Goal: Task Accomplishment & Management: Use online tool/utility

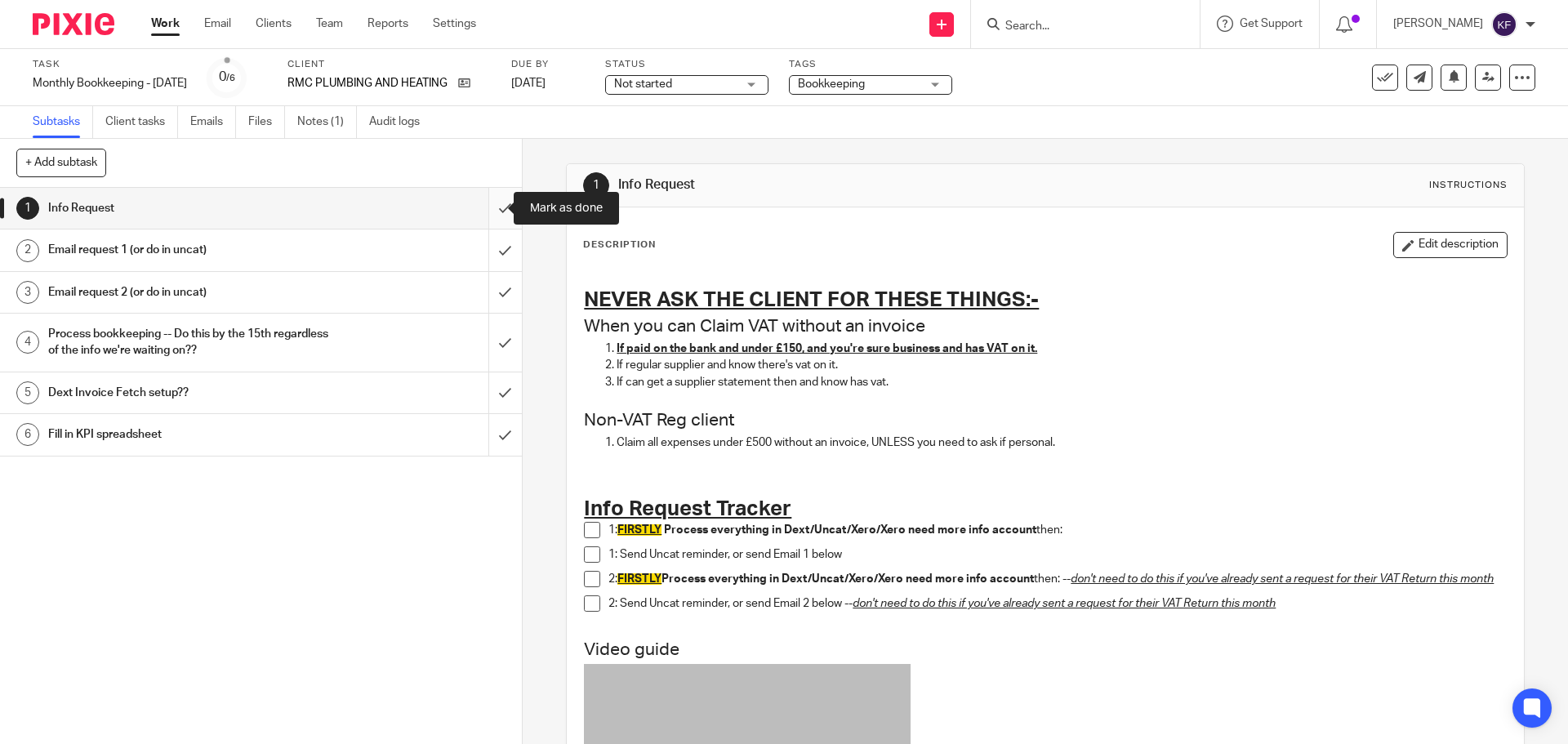
click at [482, 210] on input "submit" at bounding box center [260, 208] width 522 height 41
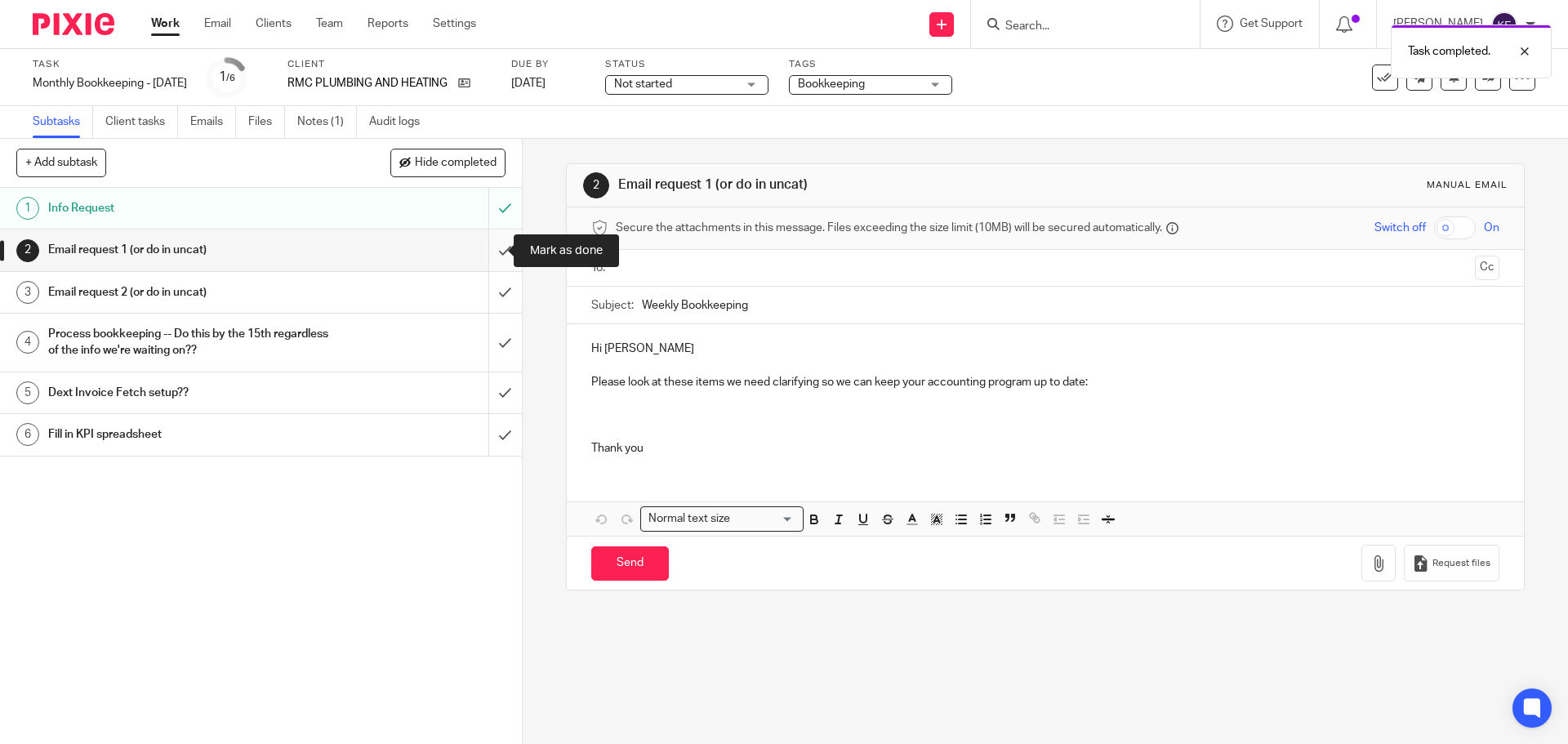
click at [490, 254] on input "submit" at bounding box center [260, 249] width 522 height 41
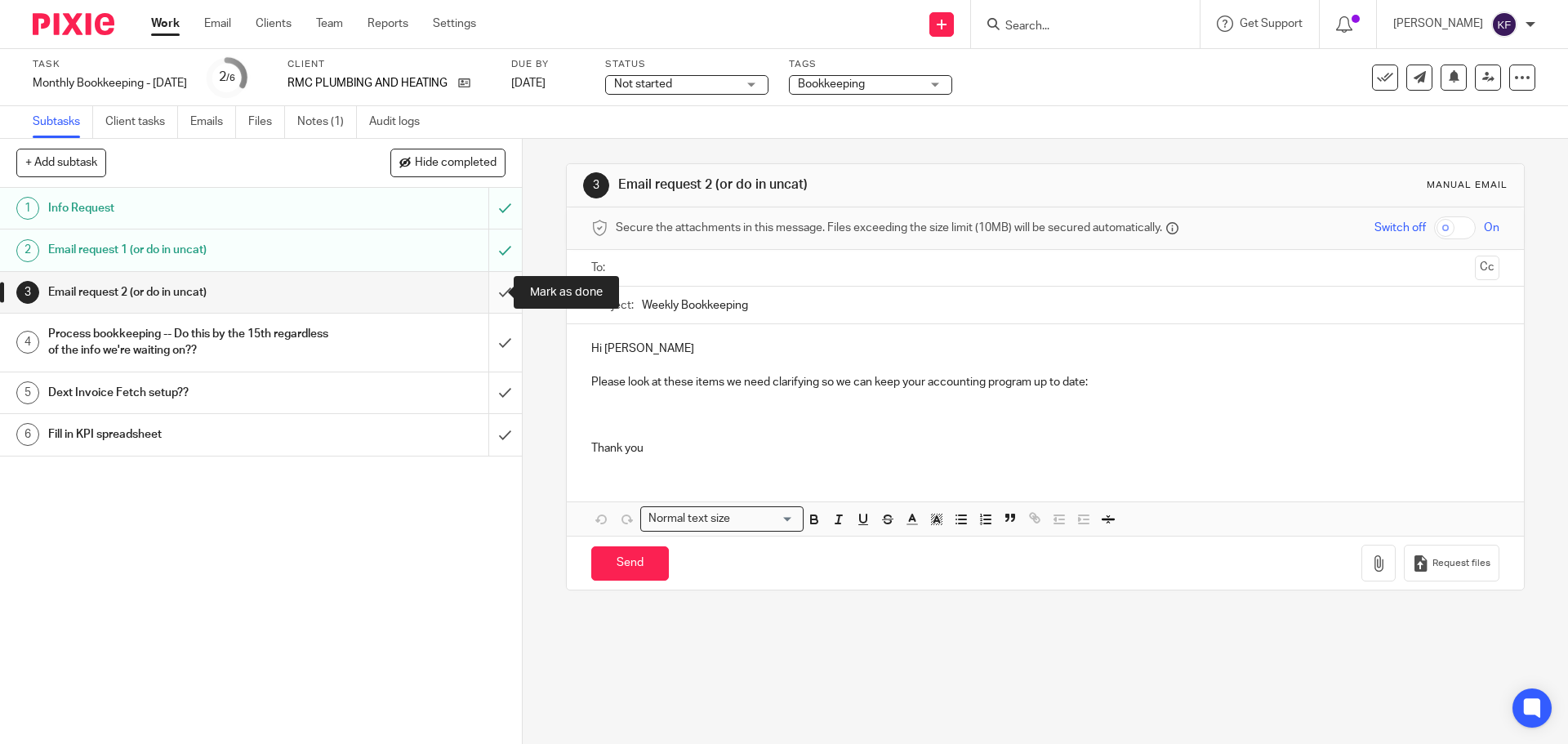
click at [490, 287] on input "submit" at bounding box center [260, 291] width 522 height 41
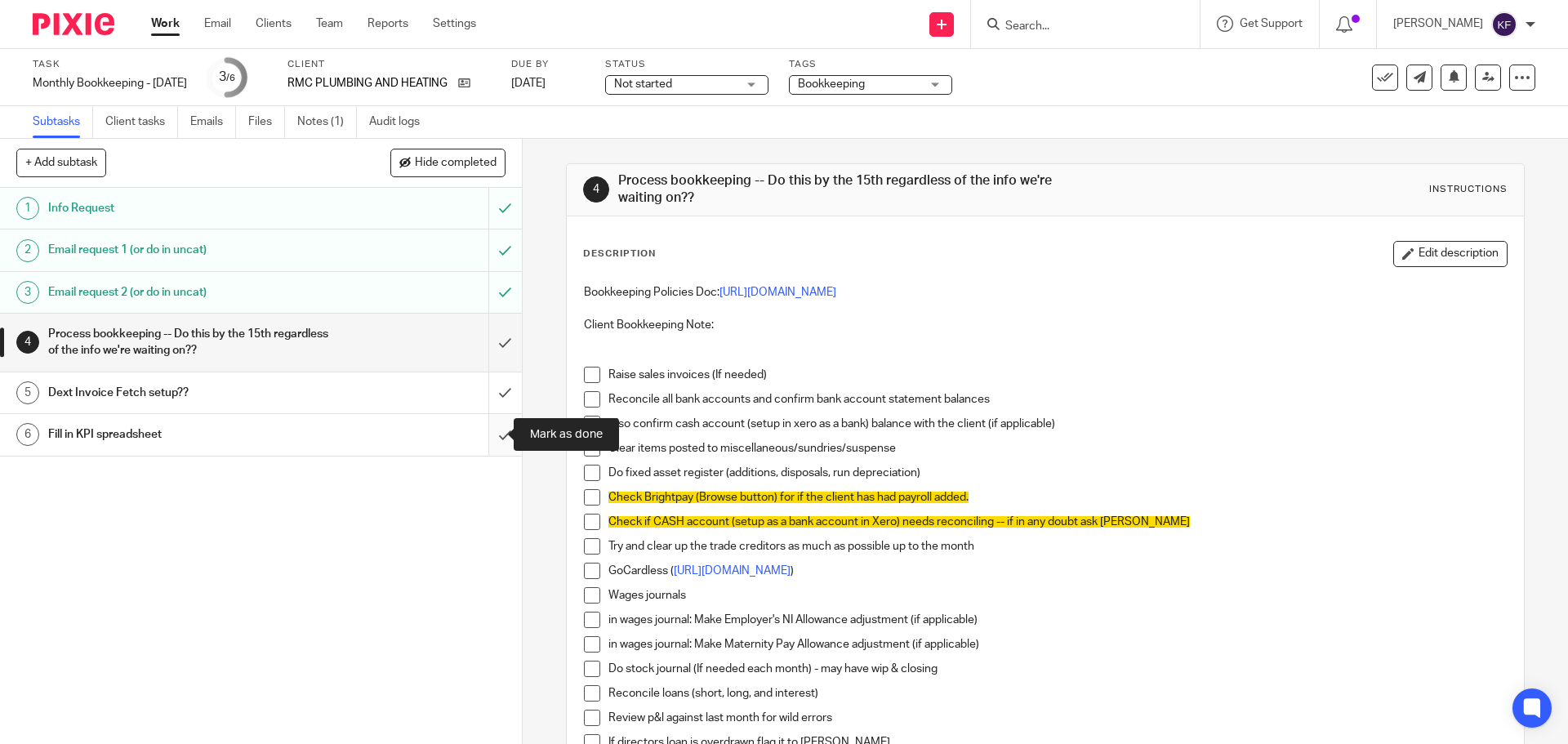
click at [493, 431] on input "submit" at bounding box center [260, 434] width 522 height 41
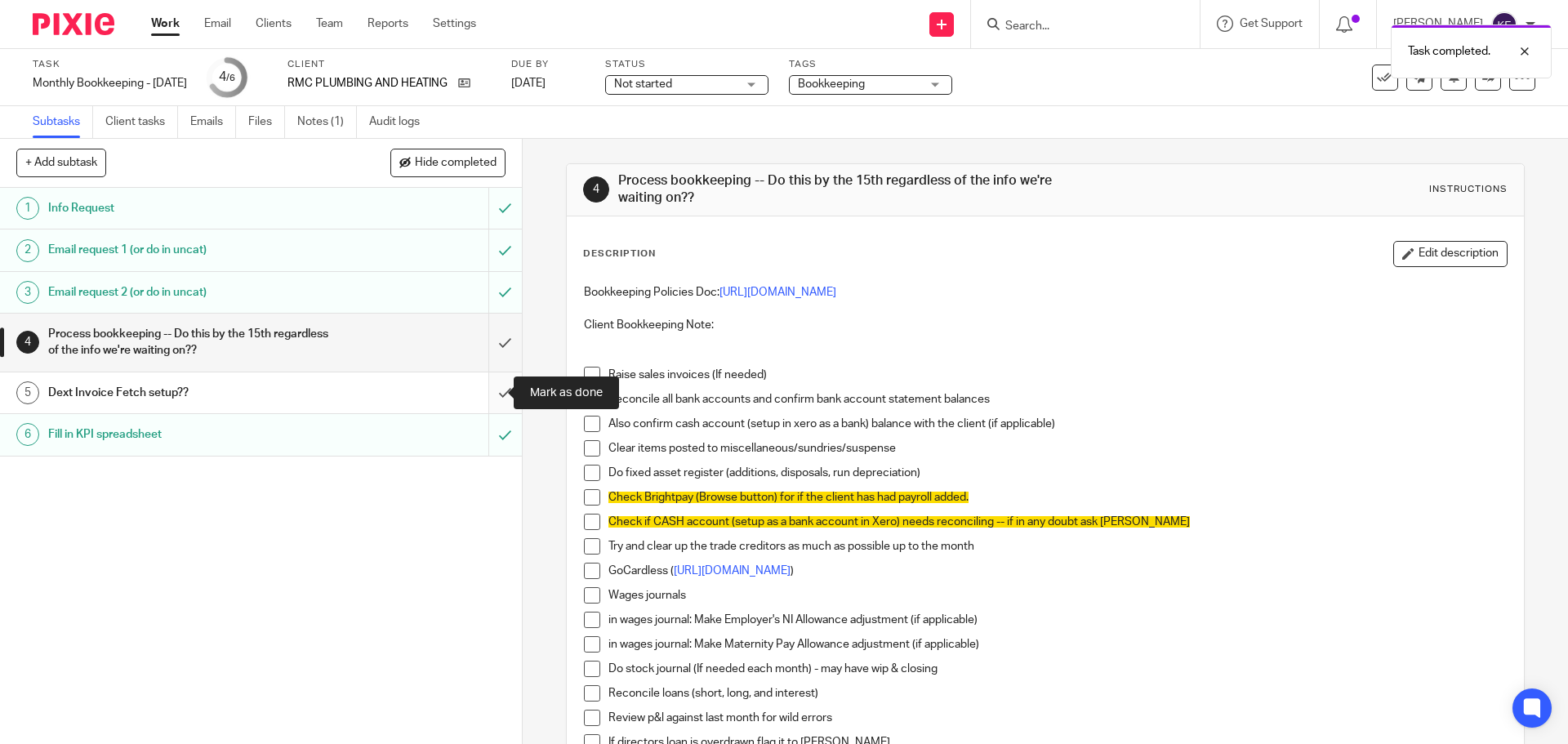
click at [489, 393] on input "submit" at bounding box center [260, 392] width 522 height 41
click at [325, 128] on link "Notes (1)" at bounding box center [327, 122] width 59 height 32
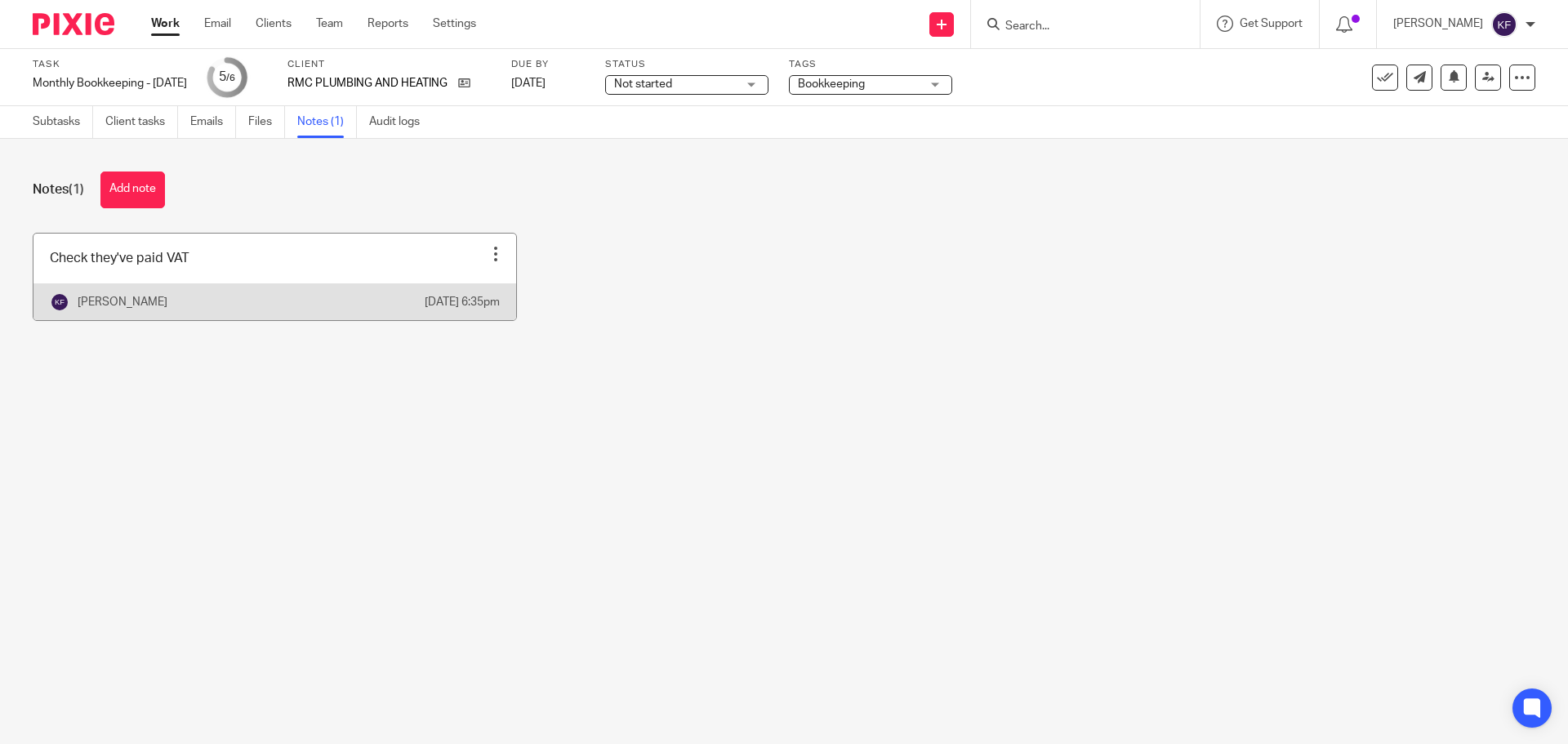
click at [488, 259] on div at bounding box center [496, 253] width 16 height 16
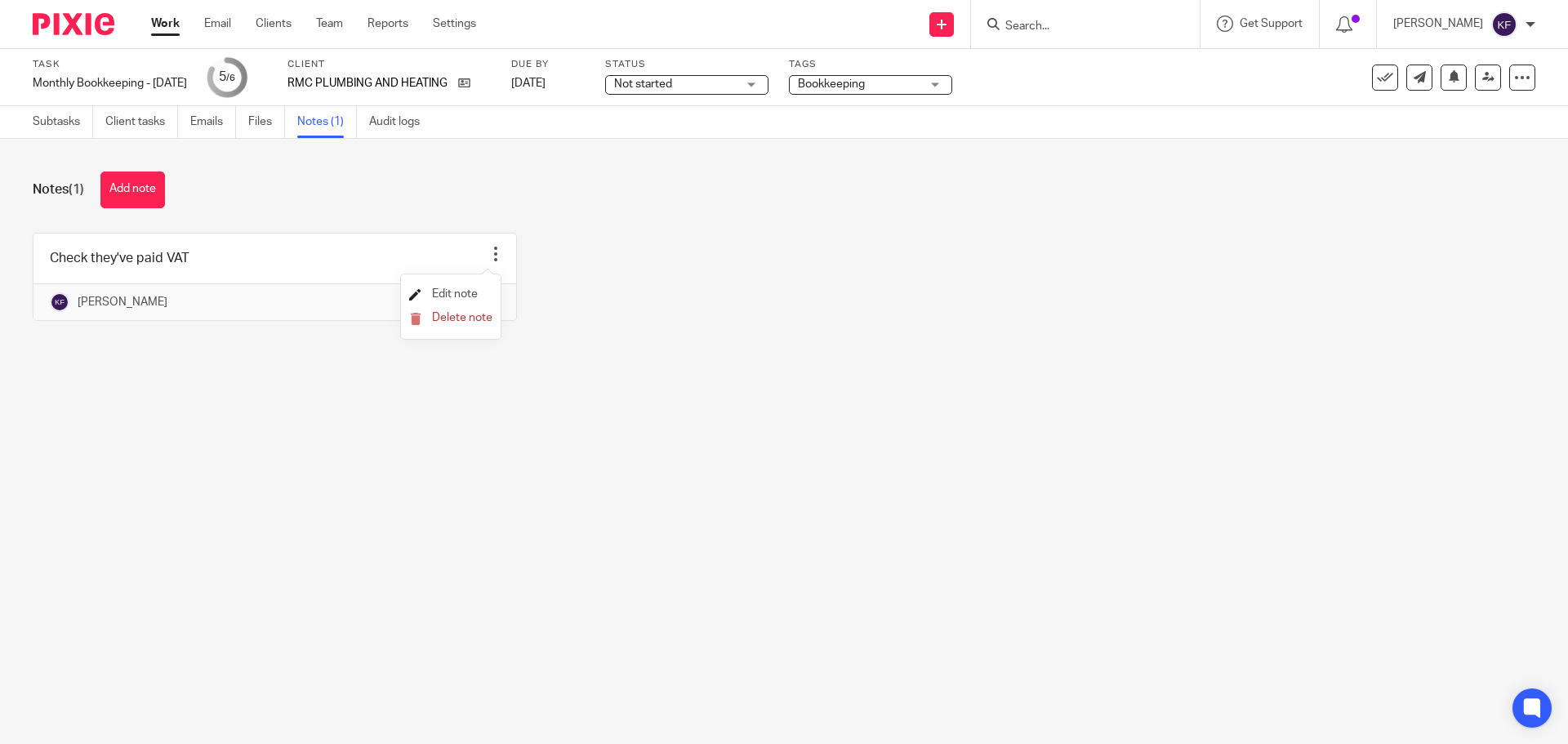
click at [457, 290] on span "Edit note" at bounding box center [454, 293] width 46 height 11
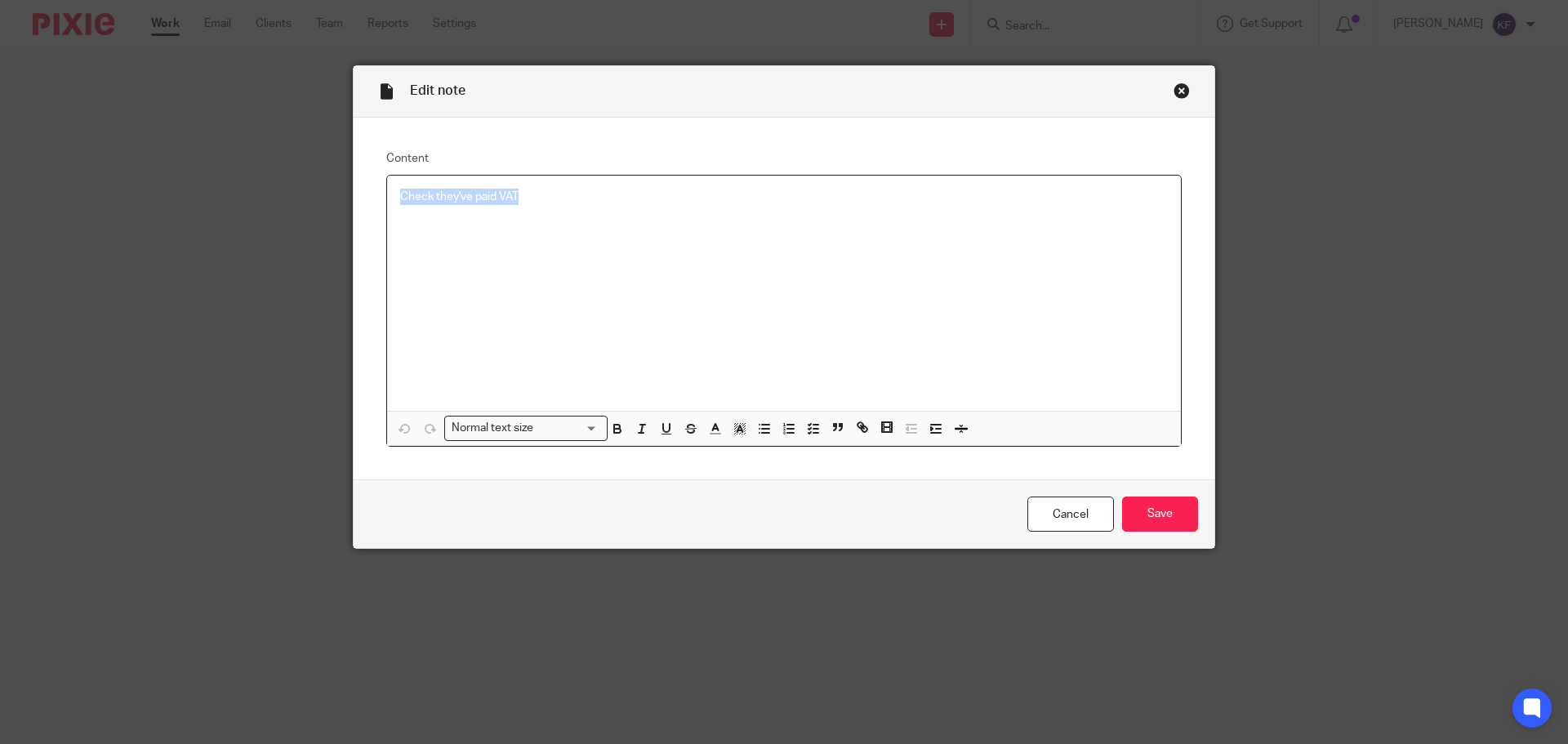
drag, startPoint x: 597, startPoint y: 217, endPoint x: 258, endPoint y: 153, distance: 345.0
click at [243, 186] on div "Edit note Content Check they've paid VAT Normal text size Loading... Remove Edi…" at bounding box center [784, 372] width 1568 height 744
click at [1170, 516] on input "Save" at bounding box center [1160, 514] width 76 height 35
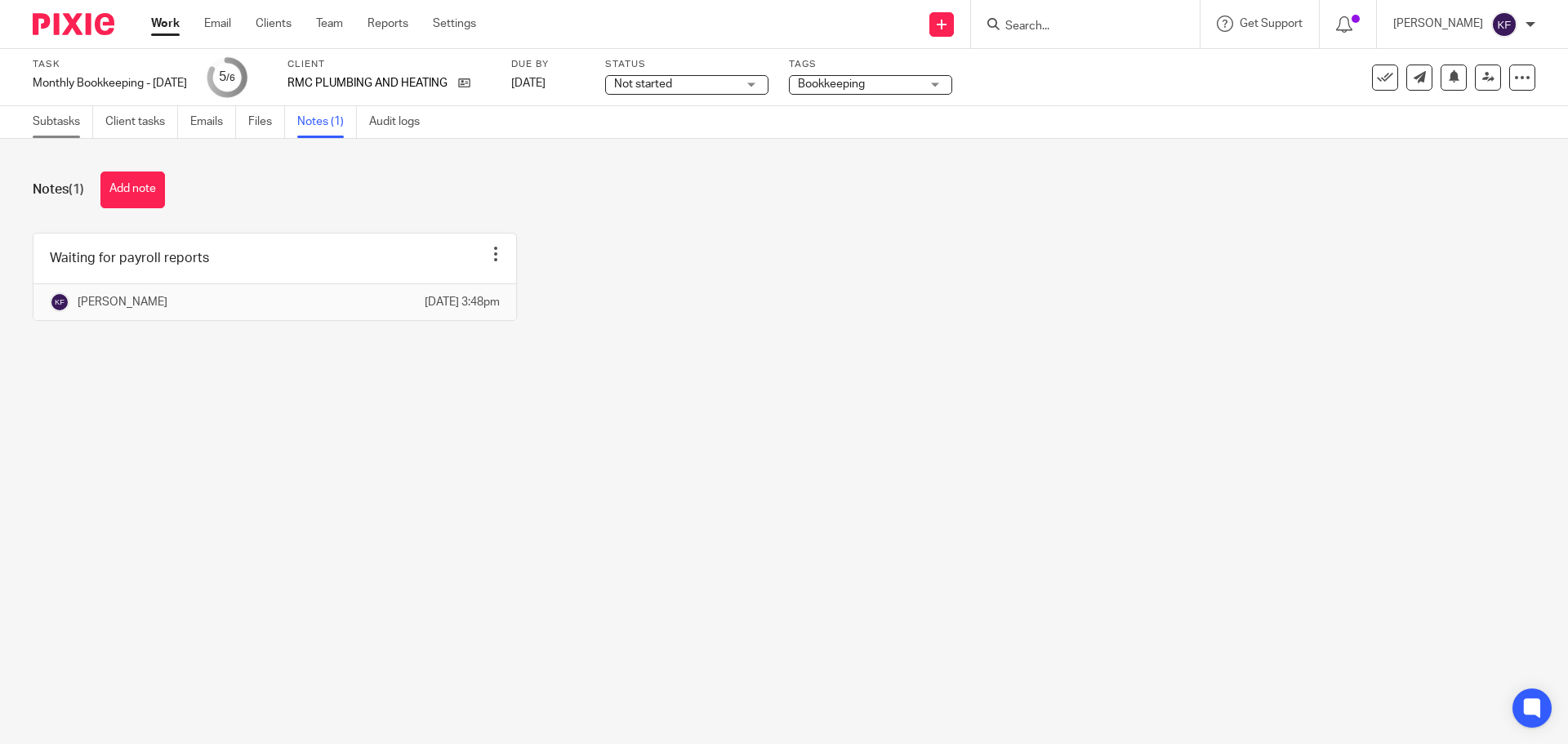
click at [47, 113] on link "Subtasks" at bounding box center [63, 122] width 60 height 32
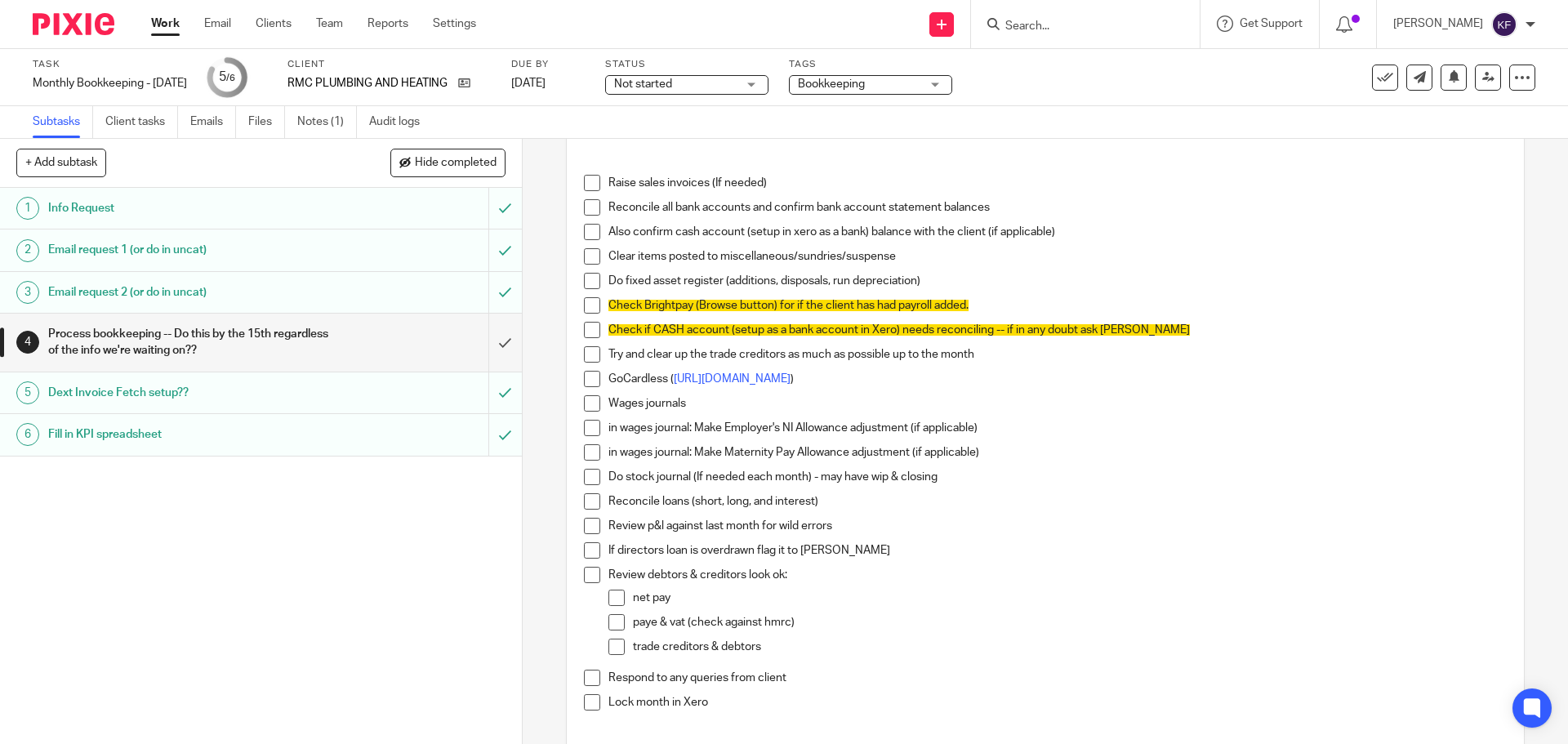
scroll to position [163, 0]
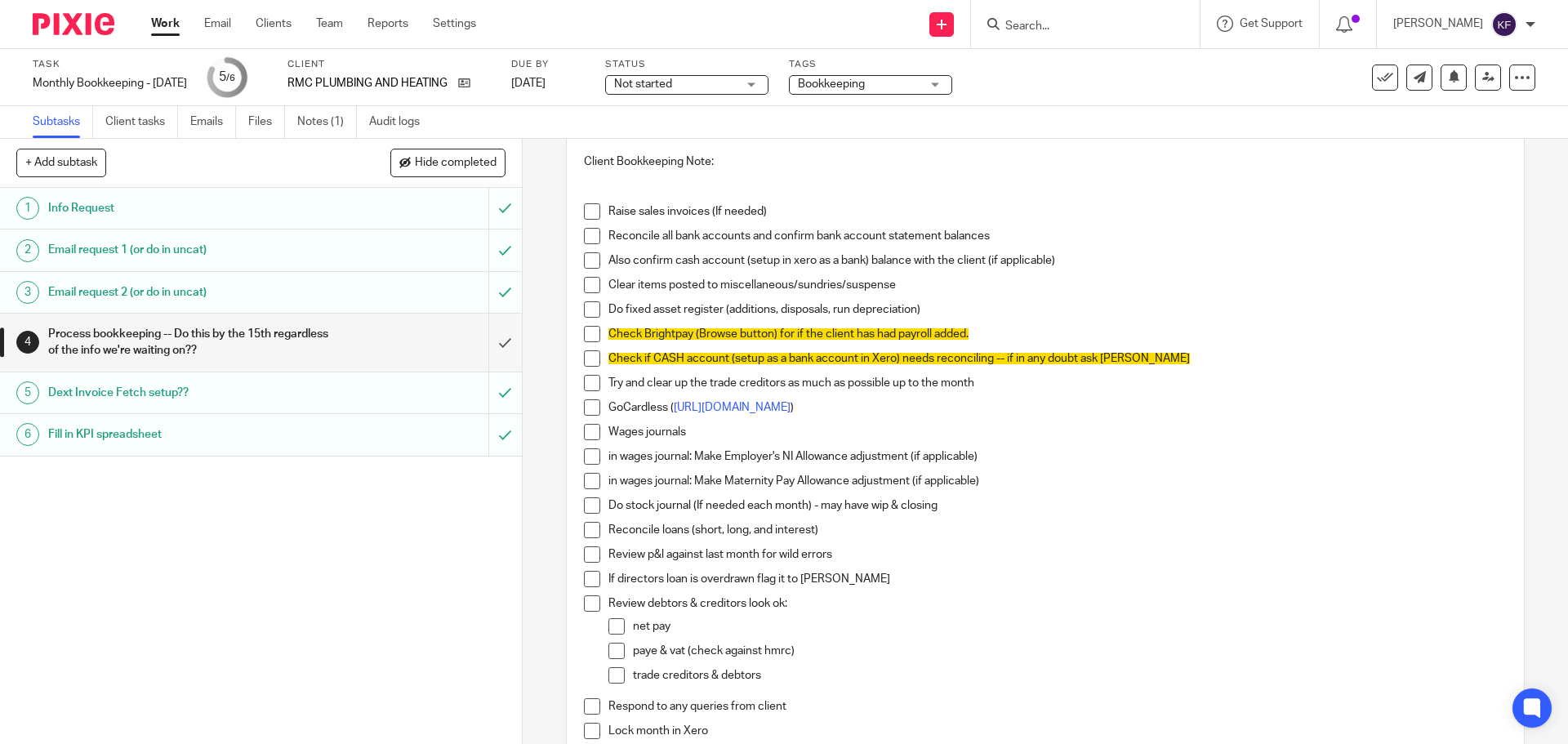
click at [588, 309] on span at bounding box center [591, 309] width 16 height 16
click at [168, 25] on link "Work" at bounding box center [165, 23] width 28 height 16
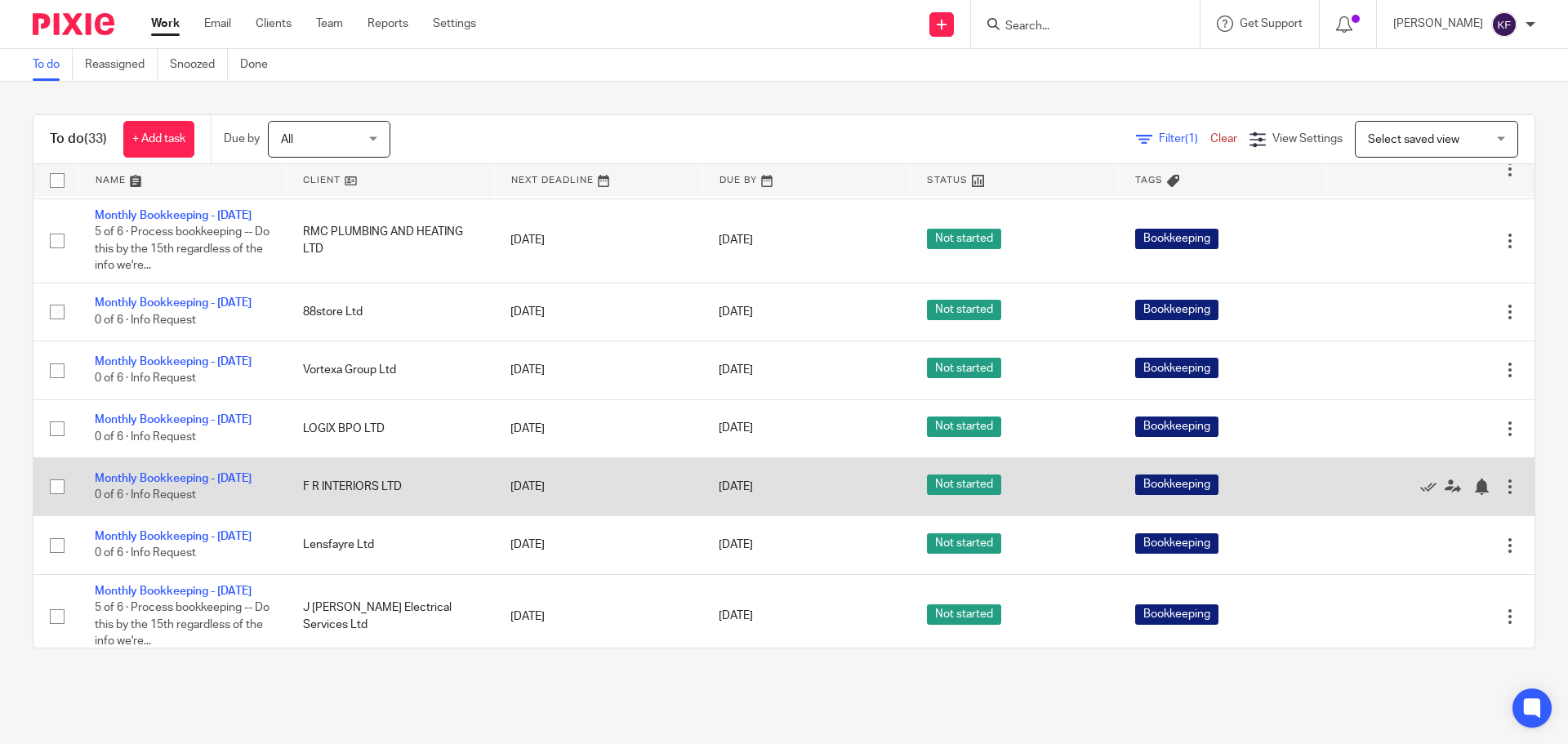
scroll to position [1634, 0]
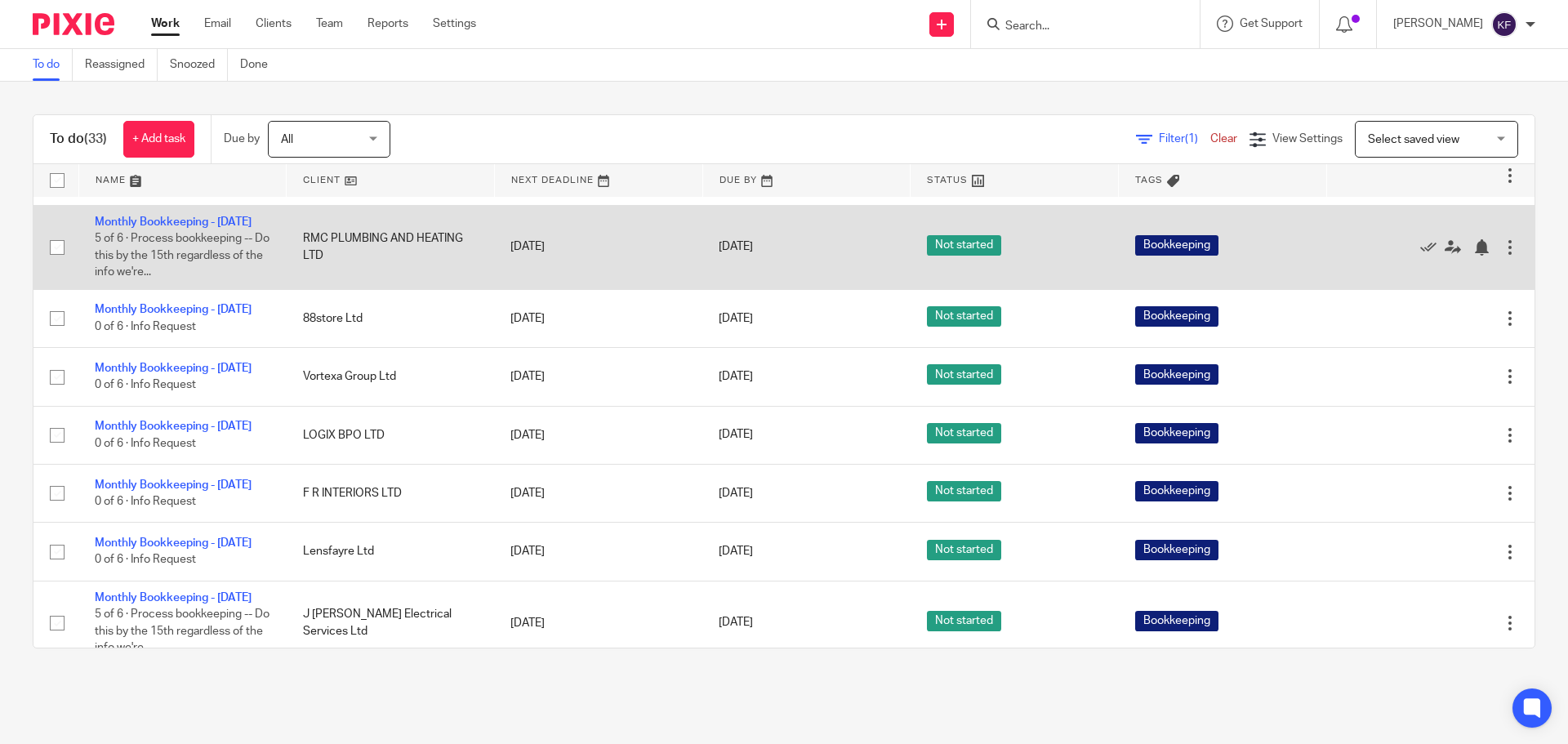
click at [55, 263] on input "checkbox" at bounding box center [57, 247] width 31 height 31
checkbox input "true"
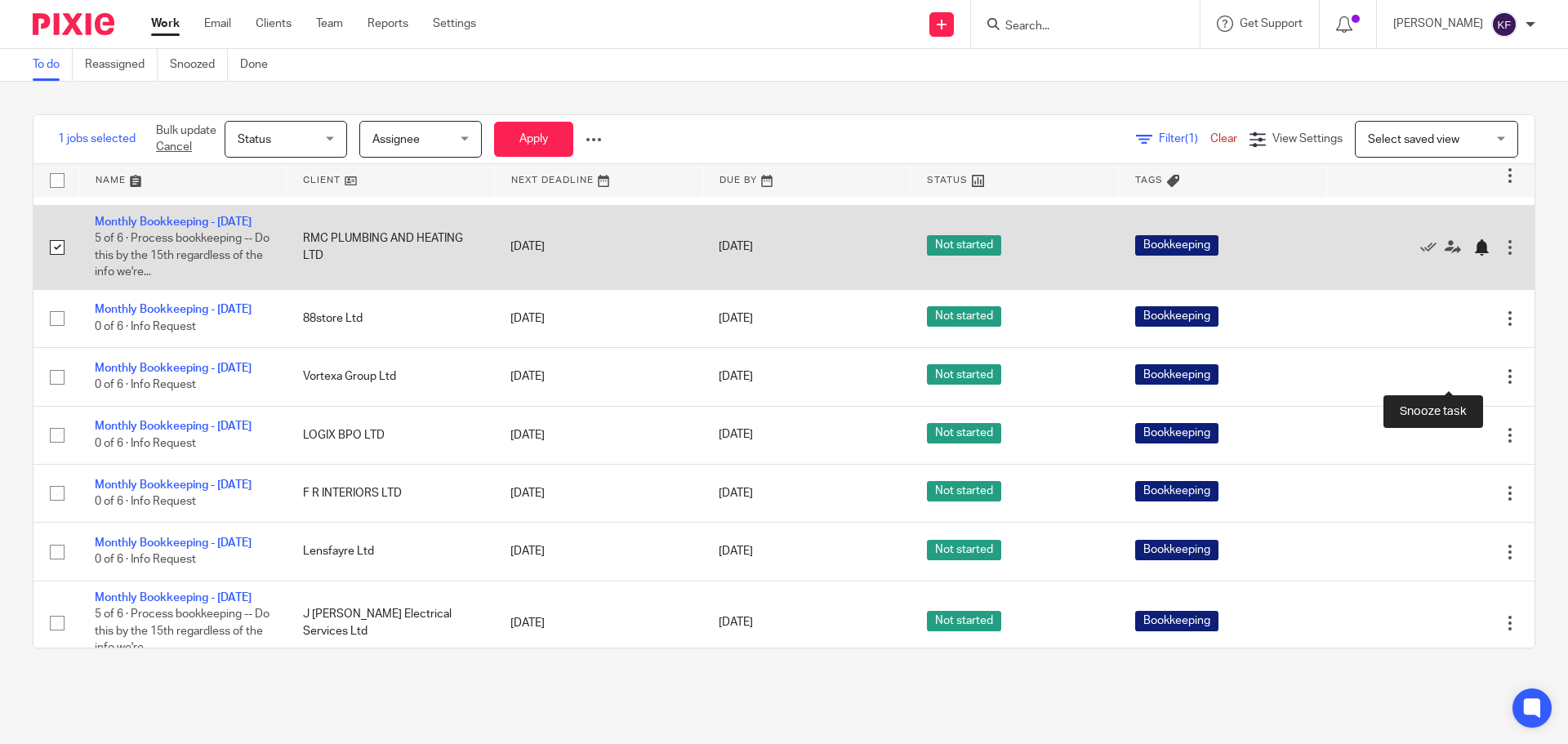
click at [1473, 256] on div at bounding box center [1481, 247] width 16 height 16
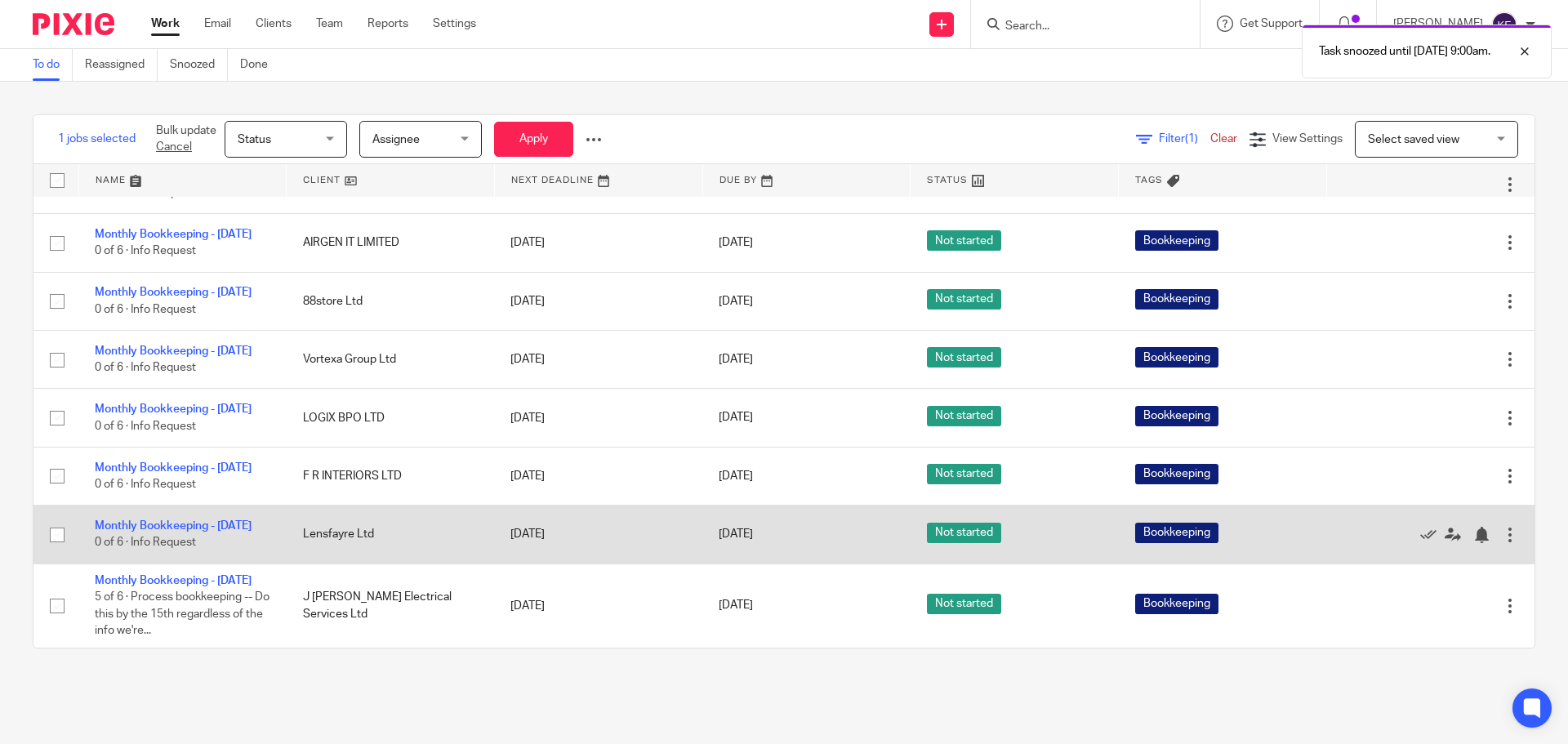
scroll to position [1750, 0]
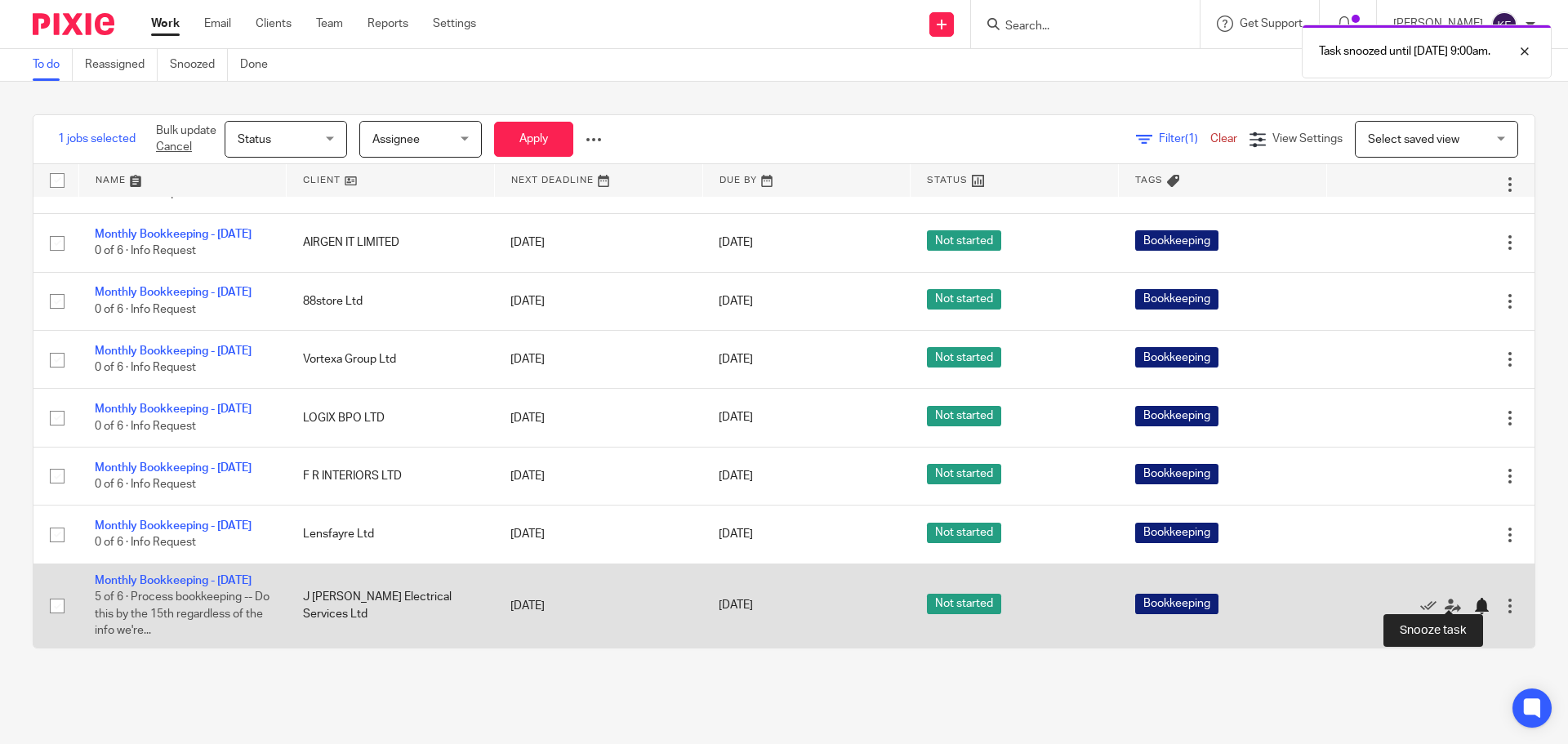
click at [1473, 597] on div at bounding box center [1481, 605] width 16 height 16
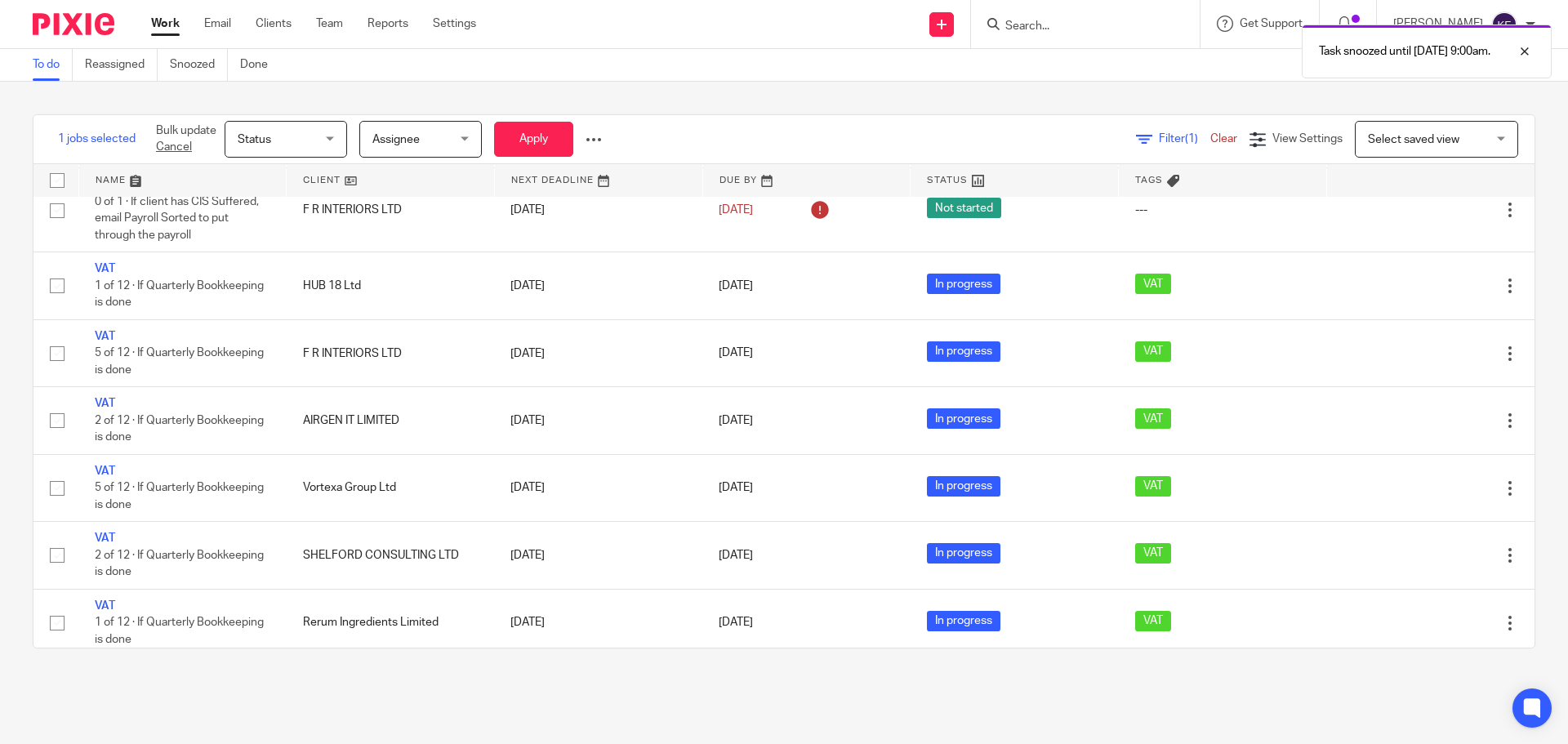
scroll to position [0, 0]
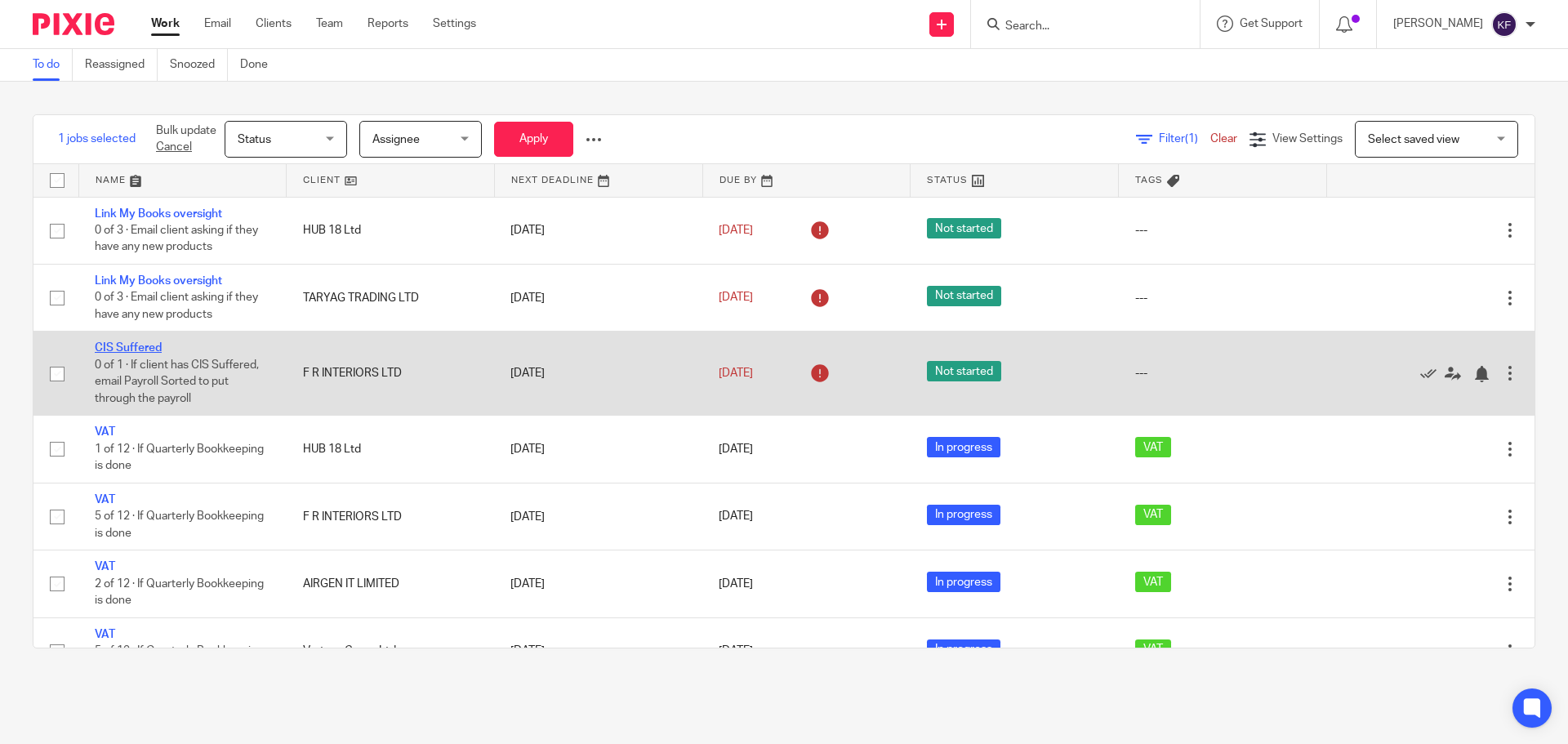
click at [116, 342] on link "CIS Suffered" at bounding box center [128, 347] width 67 height 11
